Goal: Information Seeking & Learning: Learn about a topic

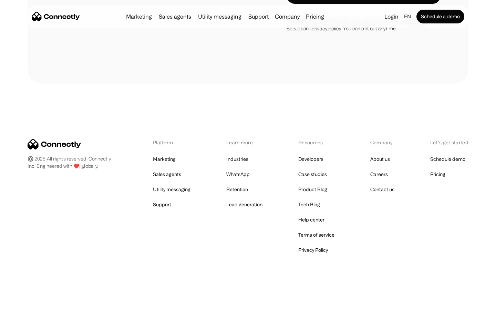
scroll to position [1324, 0]
